Goal: Information Seeking & Learning: Learn about a topic

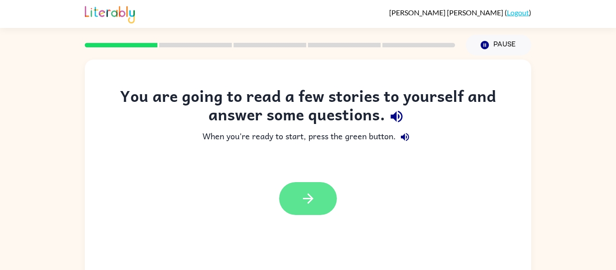
click at [287, 204] on button "button" at bounding box center [308, 198] width 58 height 33
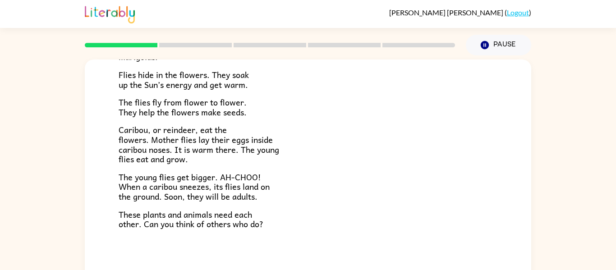
scroll to position [47, 0]
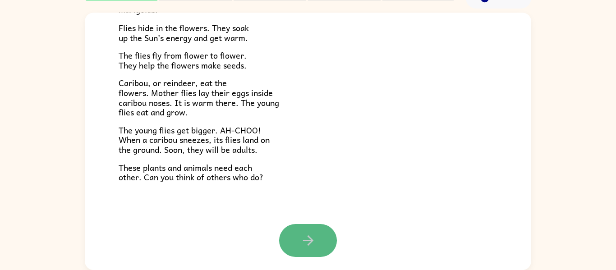
click at [291, 241] on button "button" at bounding box center [308, 240] width 58 height 33
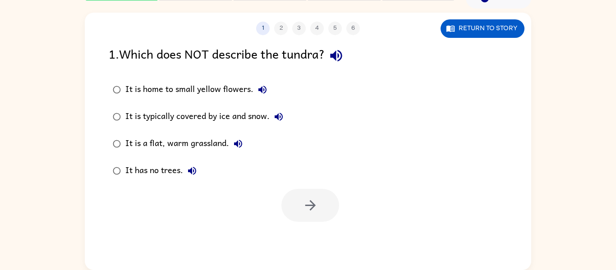
click at [237, 83] on div "It is home to small yellow flowers." at bounding box center [198, 90] width 146 height 18
click at [291, 207] on button "button" at bounding box center [310, 205] width 58 height 33
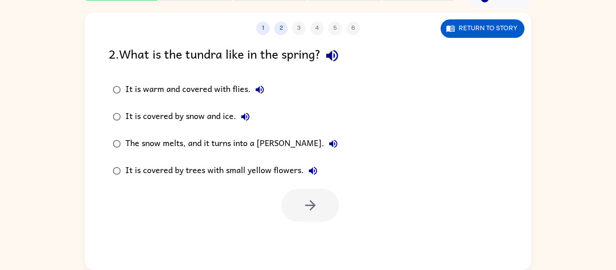
click at [176, 118] on div "It is covered by snow and ice." at bounding box center [189, 117] width 129 height 18
click at [295, 210] on button "button" at bounding box center [310, 205] width 58 height 33
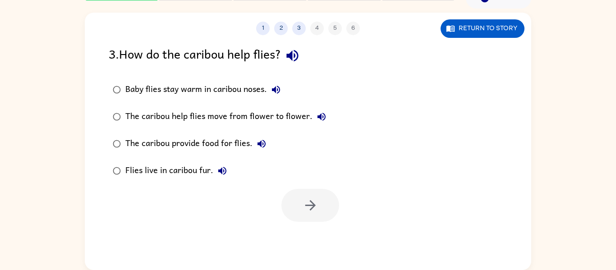
click at [189, 97] on div "Baby flies stay warm in caribou noses." at bounding box center [205, 90] width 160 height 18
click at [298, 219] on button "button" at bounding box center [310, 205] width 58 height 33
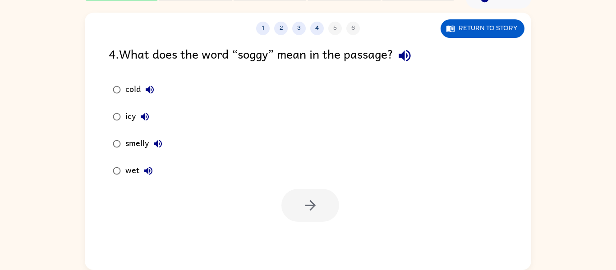
click at [134, 116] on div "icy" at bounding box center [139, 117] width 28 height 18
click at [305, 203] on icon "button" at bounding box center [311, 206] width 16 height 16
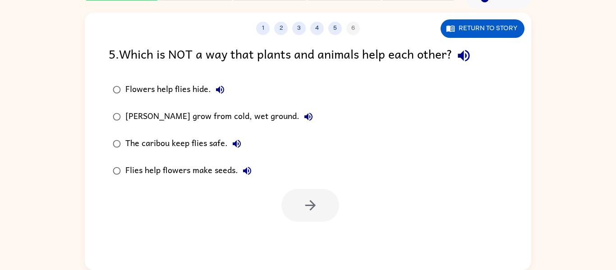
click at [156, 92] on div "Flowers help flies hide." at bounding box center [177, 90] width 104 height 18
click at [309, 213] on icon "button" at bounding box center [311, 206] width 16 height 16
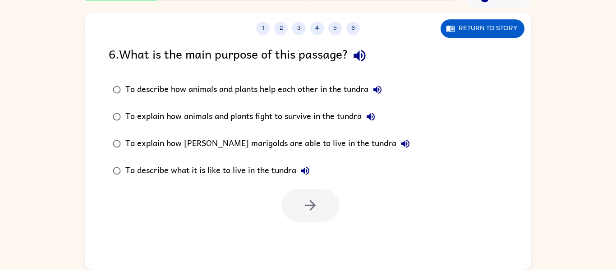
click at [236, 78] on label "To describe how animals and plants help each other in the tundra" at bounding box center [261, 89] width 315 height 27
click at [313, 200] on icon "button" at bounding box center [311, 206] width 16 height 16
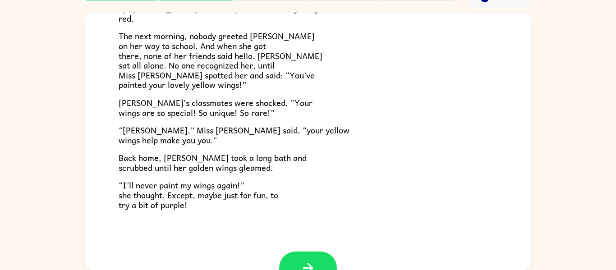
scroll to position [252, 0]
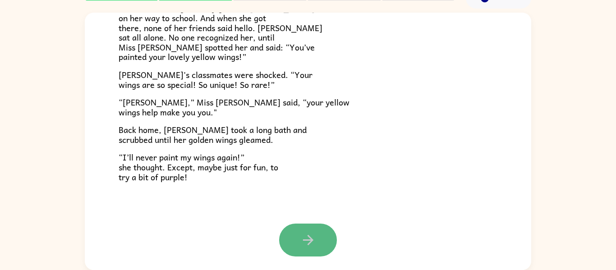
click at [309, 241] on icon "button" at bounding box center [308, 240] width 16 height 16
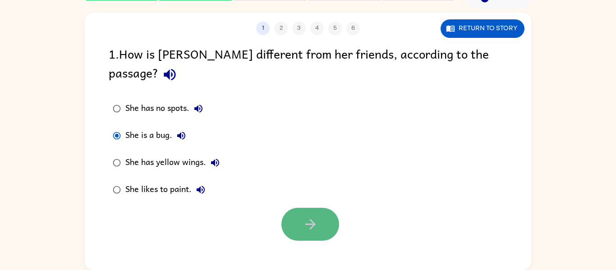
click at [290, 208] on button "button" at bounding box center [310, 224] width 58 height 33
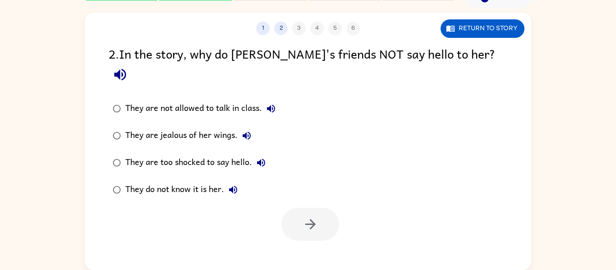
click at [187, 127] on div "They are jealous of her wings." at bounding box center [190, 136] width 130 height 18
click at [308, 208] on button "button" at bounding box center [310, 224] width 58 height 33
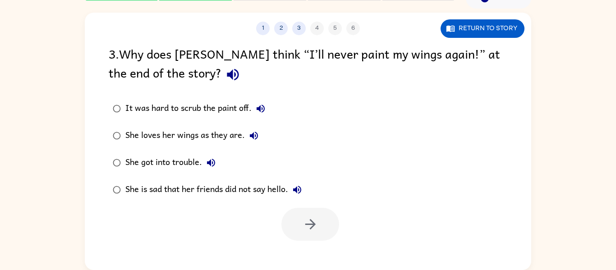
click at [261, 188] on div "She is sad that her friends did not say hello." at bounding box center [215, 190] width 181 height 18
click at [305, 214] on button "button" at bounding box center [310, 224] width 58 height 33
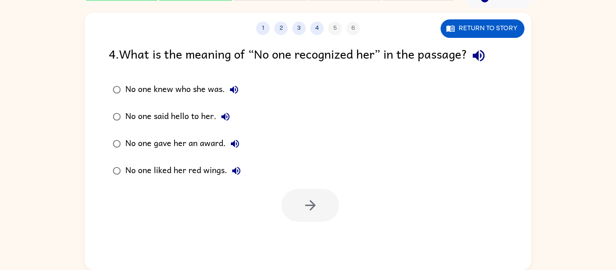
click at [210, 167] on div "No one liked her red wings." at bounding box center [185, 171] width 120 height 18
click at [308, 199] on icon "button" at bounding box center [311, 206] width 16 height 16
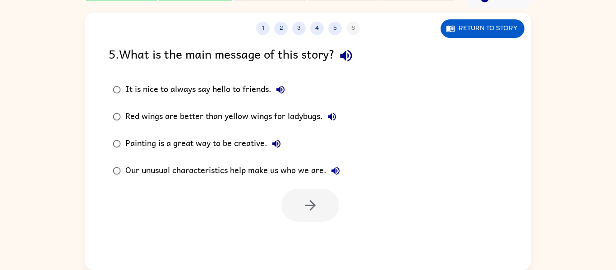
click at [227, 111] on div "Red wings are better than yellow wings for ladybugs." at bounding box center [233, 117] width 216 height 18
click at [299, 199] on button "button" at bounding box center [310, 205] width 58 height 33
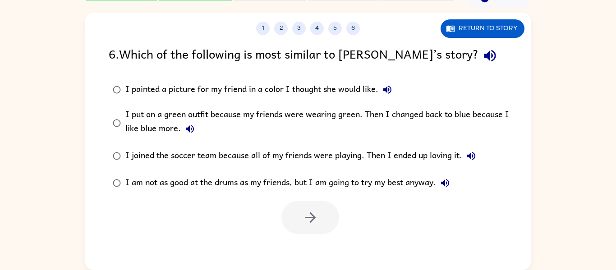
click at [252, 108] on div "I put on a green outfit because my friends were wearing green. Then I changed b…" at bounding box center [322, 123] width 394 height 30
click at [294, 213] on button "button" at bounding box center [310, 217] width 58 height 33
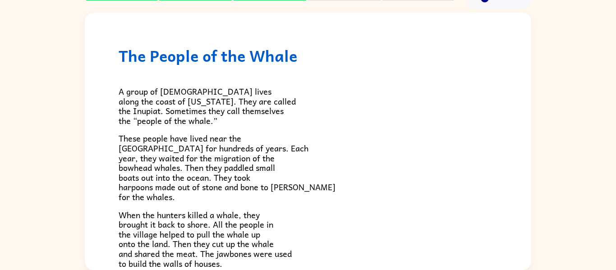
scroll to position [304, 0]
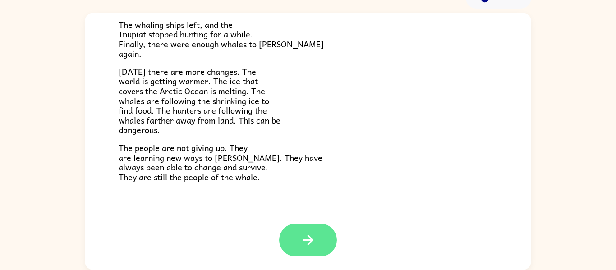
click at [295, 238] on button "button" at bounding box center [308, 240] width 58 height 33
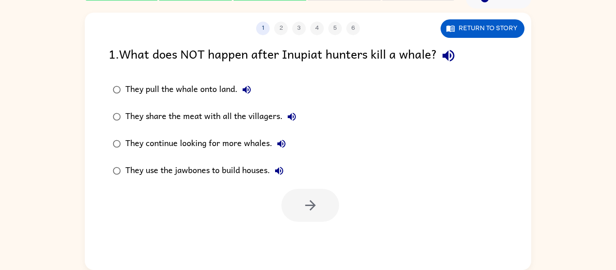
click at [264, 174] on div "They use the jawbones to build houses." at bounding box center [206, 171] width 163 height 18
click at [306, 208] on icon "button" at bounding box center [311, 206] width 16 height 16
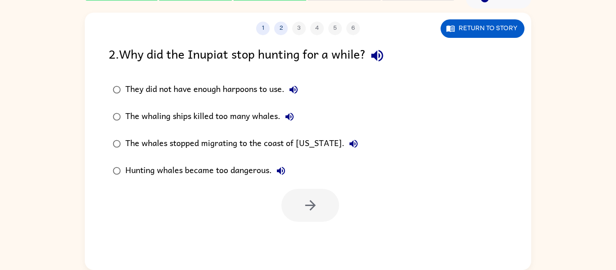
click at [249, 171] on div "Hunting whales became too dangerous." at bounding box center [207, 171] width 165 height 18
click at [294, 189] on button "button" at bounding box center [310, 205] width 58 height 33
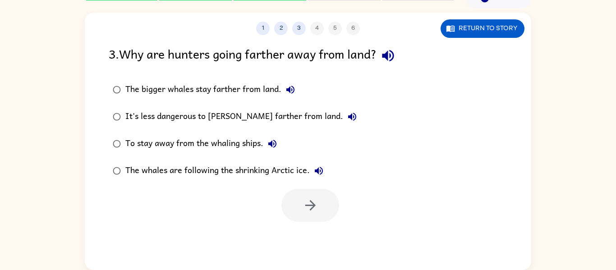
click at [273, 175] on div "The whales are following the shrinking Arctic ice." at bounding box center [226, 171] width 202 height 18
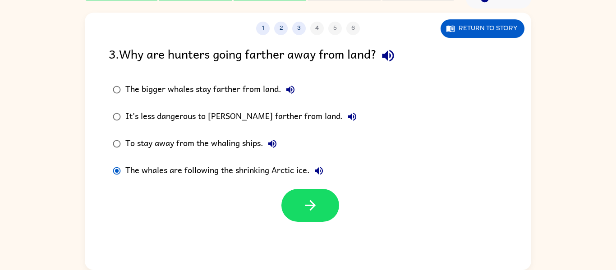
click at [273, 175] on div "The whales are following the shrinking Arctic ice." at bounding box center [226, 171] width 202 height 18
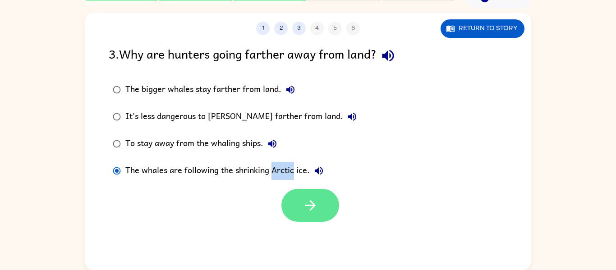
click at [308, 208] on icon "button" at bounding box center [311, 206] width 16 height 16
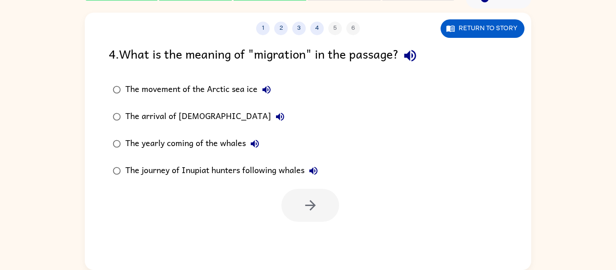
click at [274, 168] on div "The journey of Inupiat hunters following whales" at bounding box center [223, 171] width 197 height 18
click at [307, 198] on icon "button" at bounding box center [311, 206] width 16 height 16
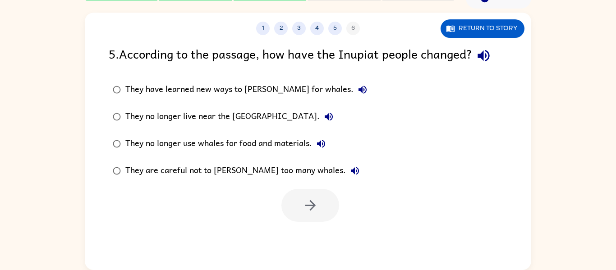
click at [295, 170] on div "They are careful not to [PERSON_NAME] too many whales." at bounding box center [244, 171] width 239 height 18
click at [308, 212] on icon "button" at bounding box center [311, 206] width 16 height 16
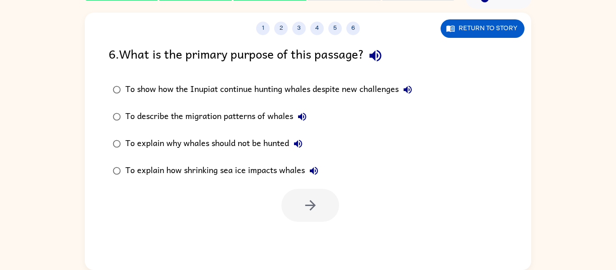
click at [290, 172] on div "To explain how shrinking sea ice impacts whales" at bounding box center [224, 171] width 198 height 18
click at [298, 204] on button "button" at bounding box center [310, 205] width 58 height 33
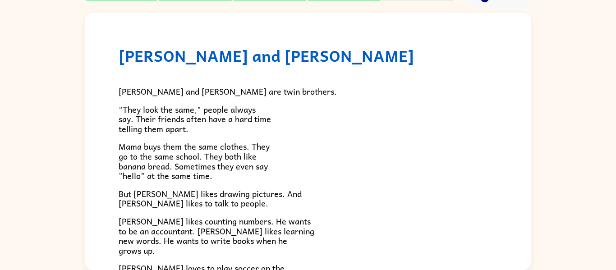
scroll to position [195, 0]
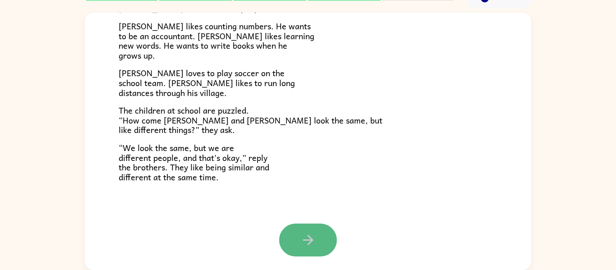
click at [299, 229] on button "button" at bounding box center [308, 240] width 58 height 33
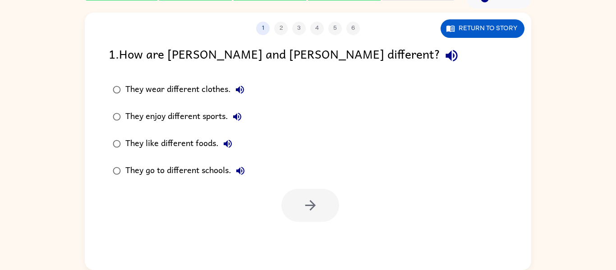
click at [192, 118] on div "They enjoy different sports." at bounding box center [185, 117] width 121 height 18
click at [322, 205] on button "button" at bounding box center [310, 205] width 58 height 33
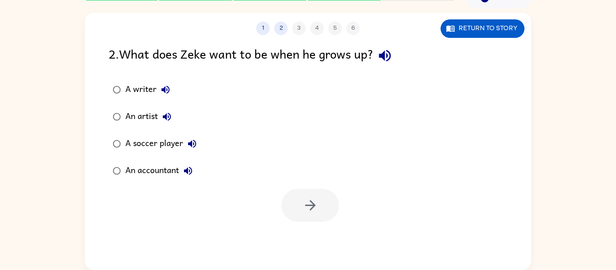
click at [138, 115] on div "An artist" at bounding box center [150, 117] width 51 height 18
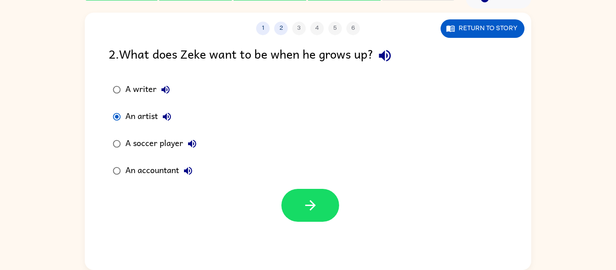
click at [143, 89] on div "A writer" at bounding box center [149, 90] width 49 height 18
click at [298, 205] on button "button" at bounding box center [310, 205] width 58 height 33
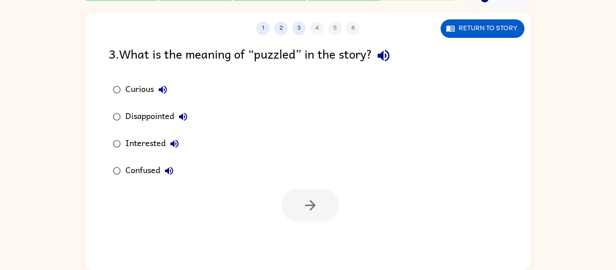
click at [136, 87] on div "Curious" at bounding box center [148, 90] width 46 height 18
click at [314, 206] on icon "button" at bounding box center [310, 205] width 10 height 10
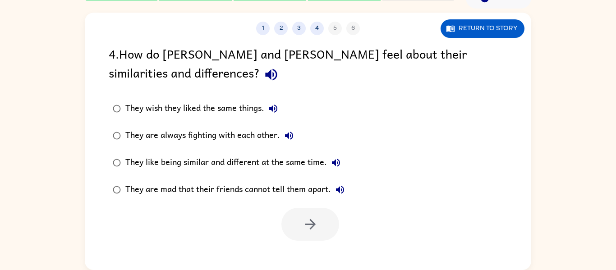
click at [208, 103] on div "They wish they liked the same things." at bounding box center [203, 109] width 157 height 18
click at [300, 226] on button "button" at bounding box center [310, 224] width 58 height 33
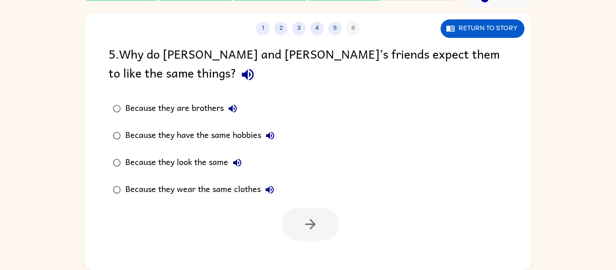
click at [233, 186] on div "Because they wear the same clothes" at bounding box center [201, 190] width 153 height 18
click at [308, 229] on icon "button" at bounding box center [311, 224] width 16 height 16
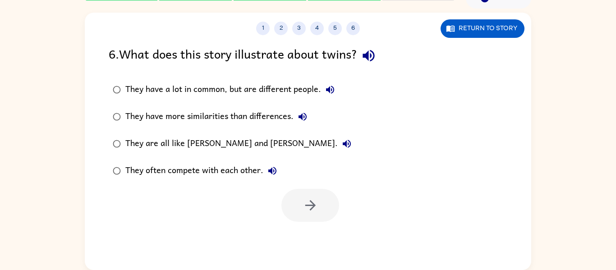
click at [222, 172] on div "They often compete with each other." at bounding box center [203, 171] width 156 height 18
click at [300, 197] on button "button" at bounding box center [310, 205] width 58 height 33
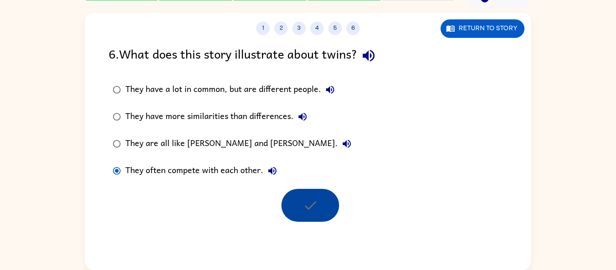
scroll to position [31, 0]
